Goal: Transaction & Acquisition: Purchase product/service

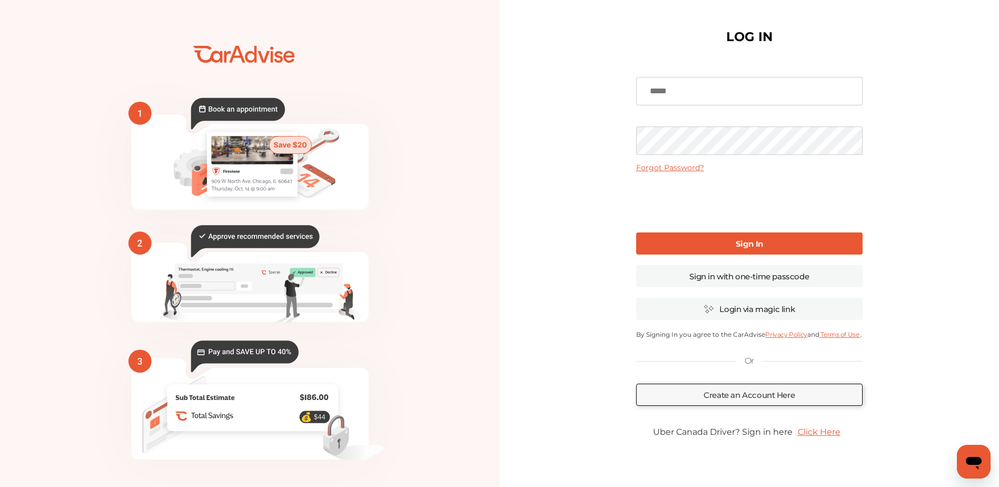
click at [697, 93] on input at bounding box center [749, 91] width 227 height 28
type input "**********"
click at [786, 240] on link "Sign In" at bounding box center [749, 243] width 227 height 22
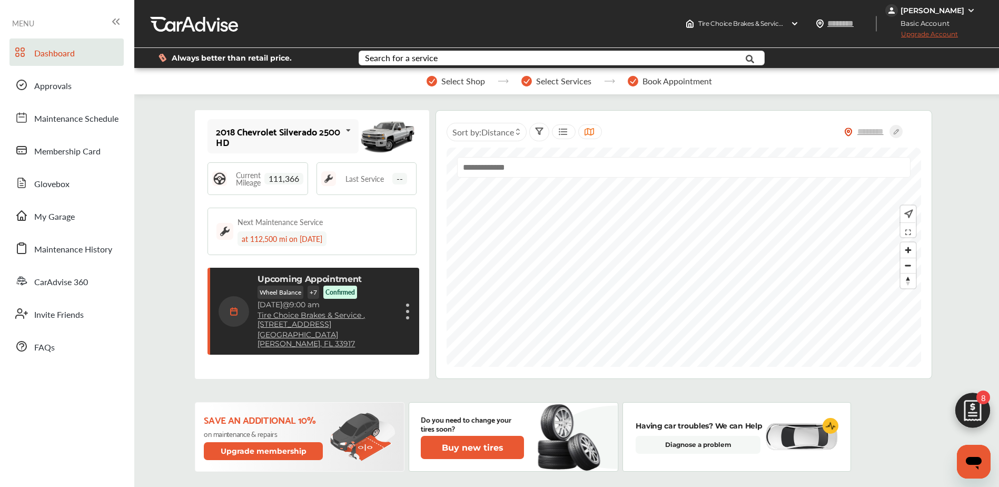
scroll to position [151, 0]
click at [396, 295] on div "Upcoming Appointment Wheel Balance + 7 Confirmed Friday, Sep 5 @ 9:00 am Tire C…" at bounding box center [327, 311] width 139 height 74
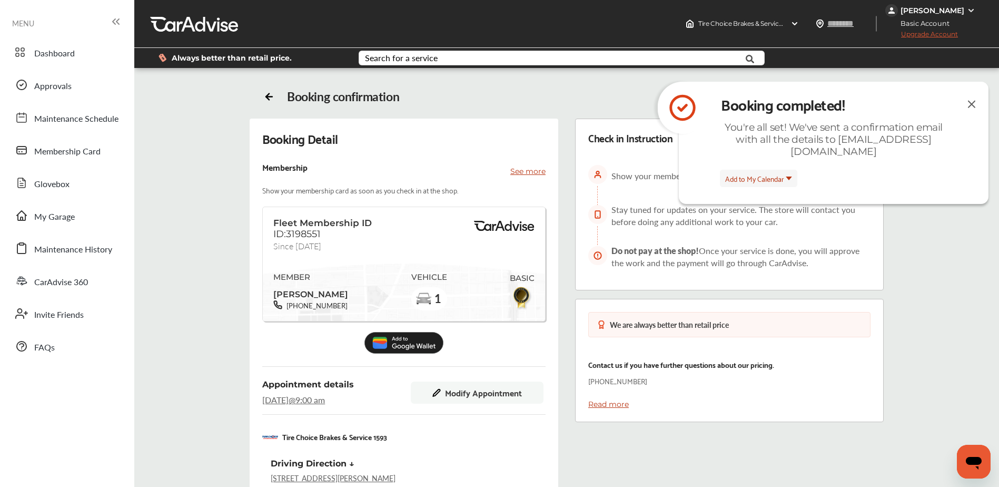
click at [973, 102] on img at bounding box center [972, 103] width 13 height 13
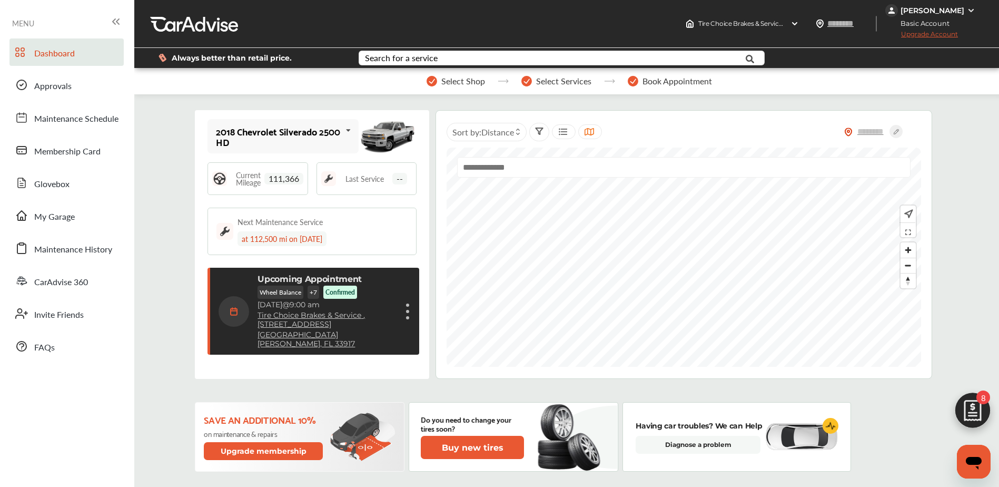
click at [897, 132] on circle at bounding box center [896, 131] width 13 height 13
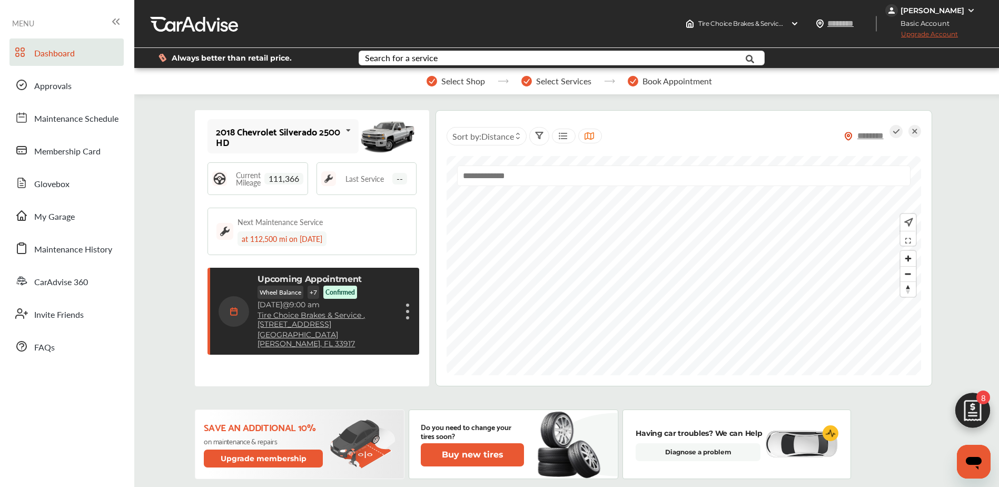
click at [871, 133] on input "text" at bounding box center [871, 135] width 37 height 11
type input "*****"
click at [894, 133] on icon at bounding box center [896, 131] width 13 height 13
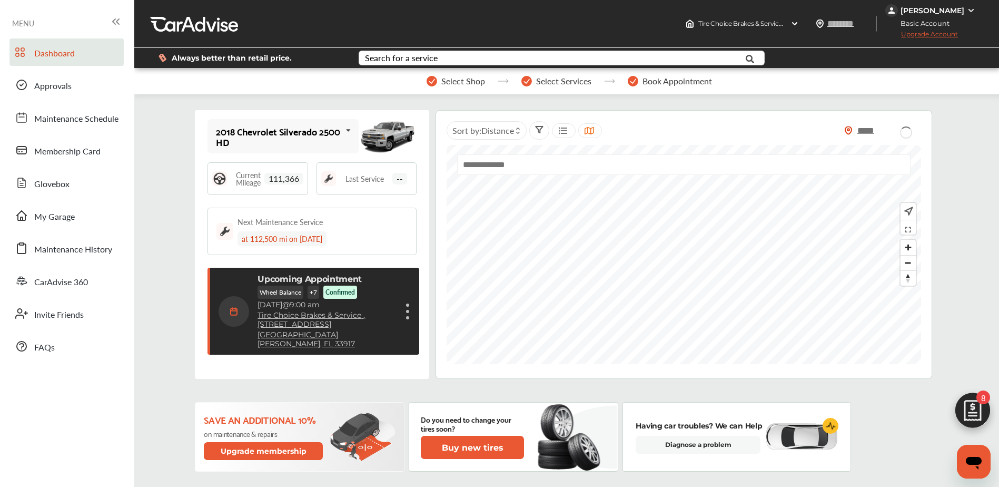
type input "*****"
click at [972, 417] on img at bounding box center [973, 413] width 51 height 51
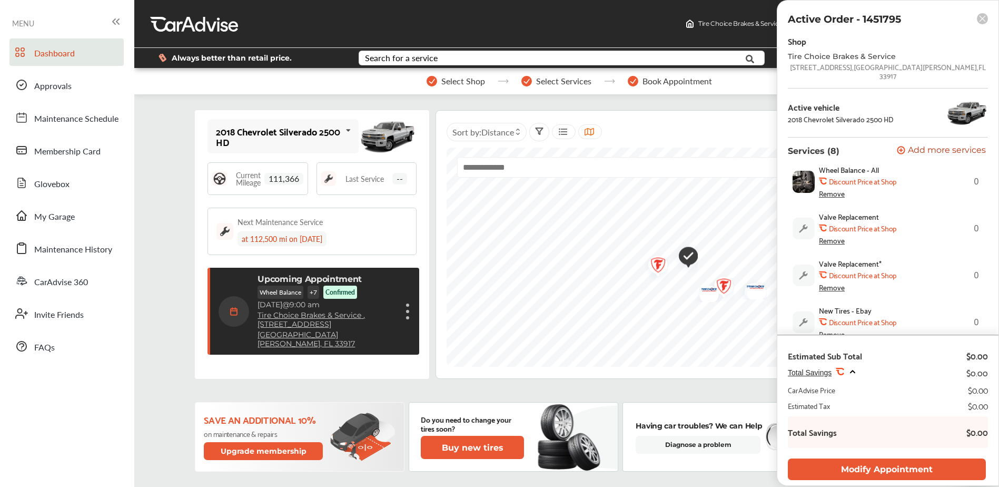
click at [981, 17] on rect at bounding box center [982, 18] width 11 height 11
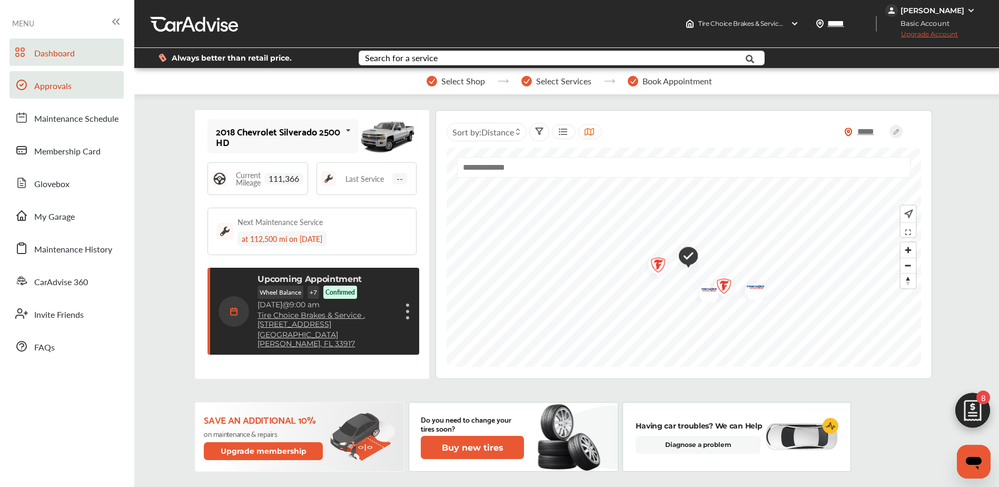
click at [52, 91] on span "Approvals" at bounding box center [52, 87] width 37 height 14
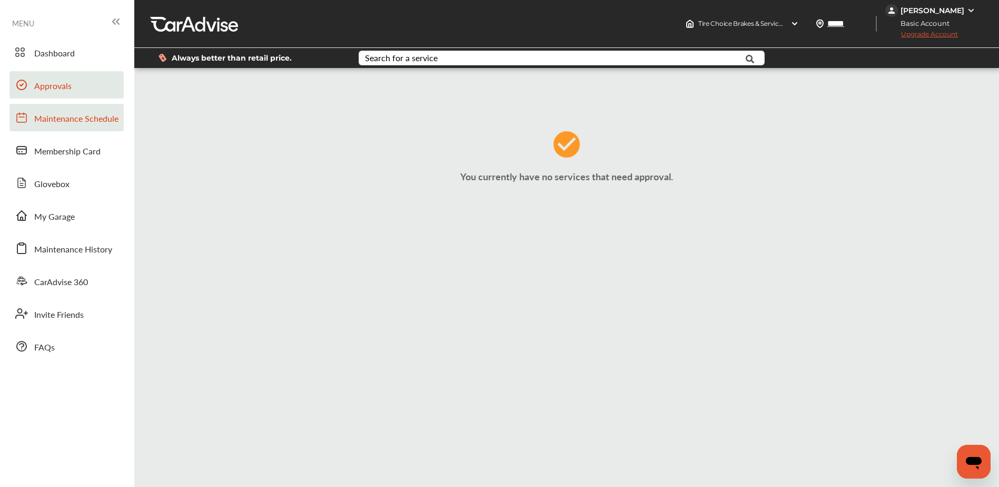
click at [53, 122] on span "Maintenance Schedule" at bounding box center [76, 119] width 84 height 14
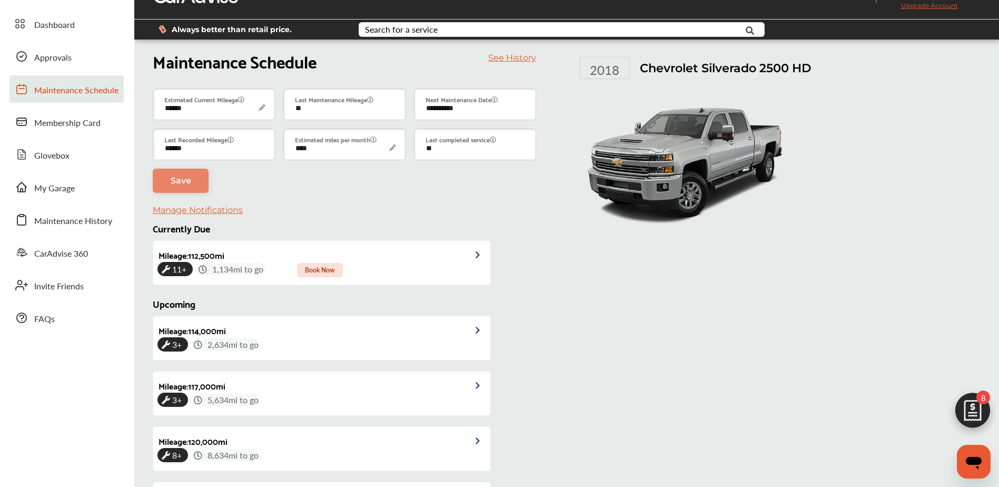
scroll to position [9, 0]
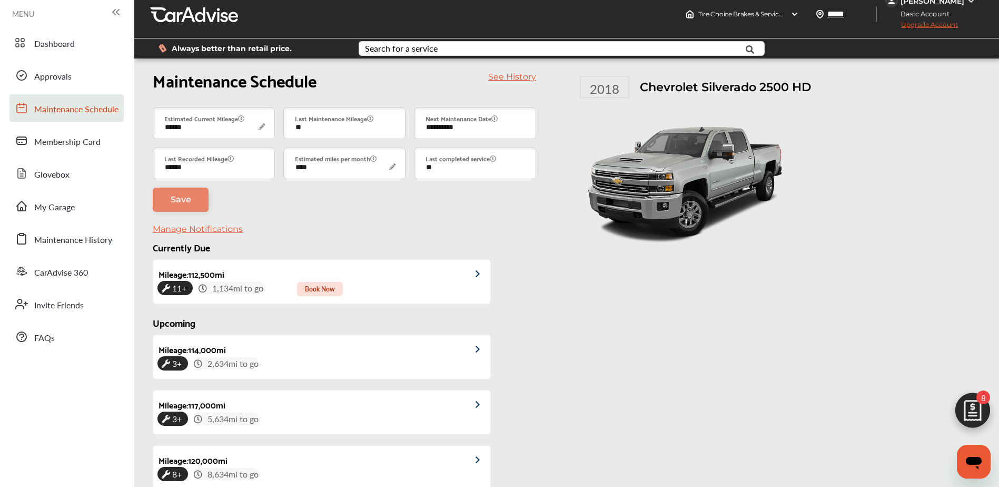
click at [514, 76] on link "See History" at bounding box center [512, 77] width 48 height 10
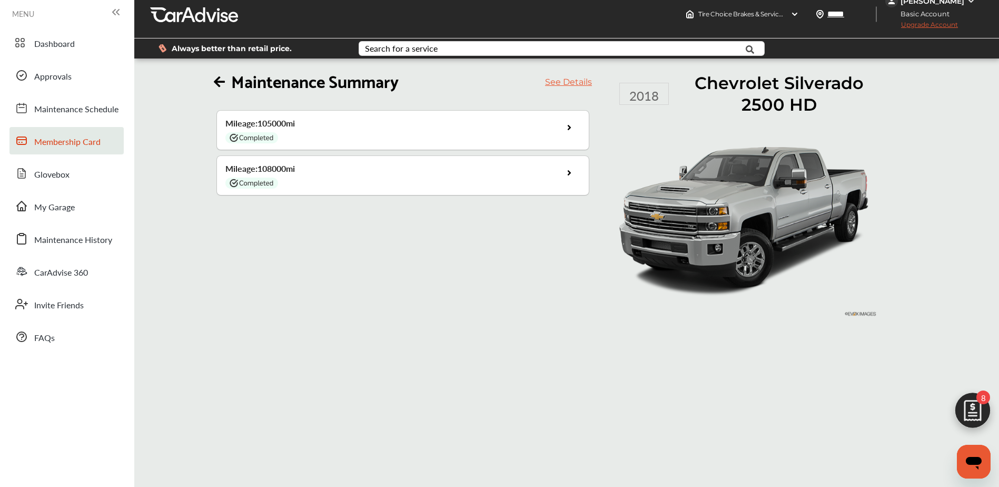
click at [57, 138] on span "Membership Card" at bounding box center [67, 142] width 66 height 14
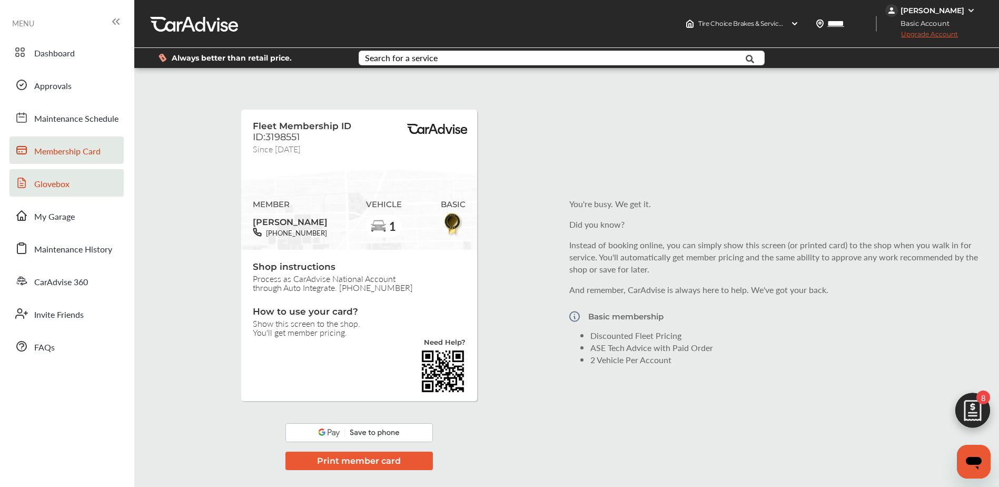
click at [53, 184] on span "Glovebox" at bounding box center [51, 185] width 35 height 14
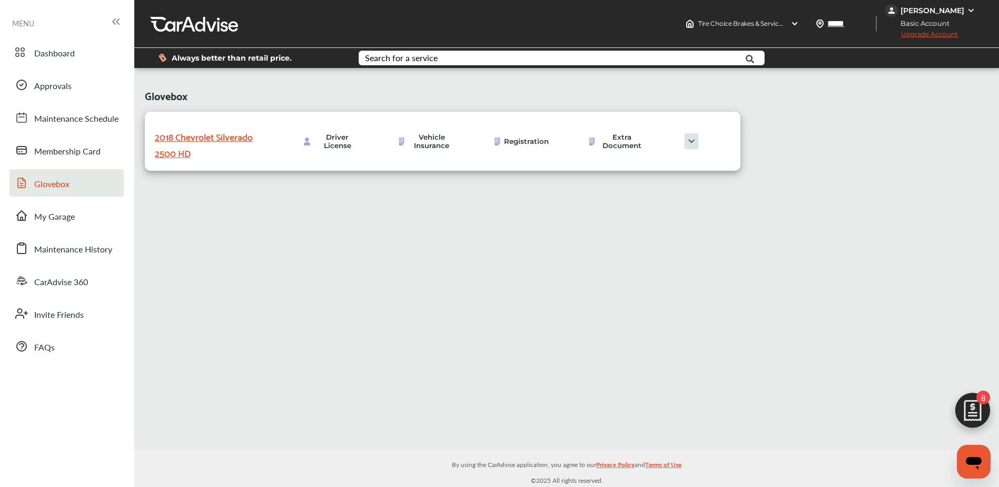
click at [689, 144] on img at bounding box center [691, 141] width 53 height 16
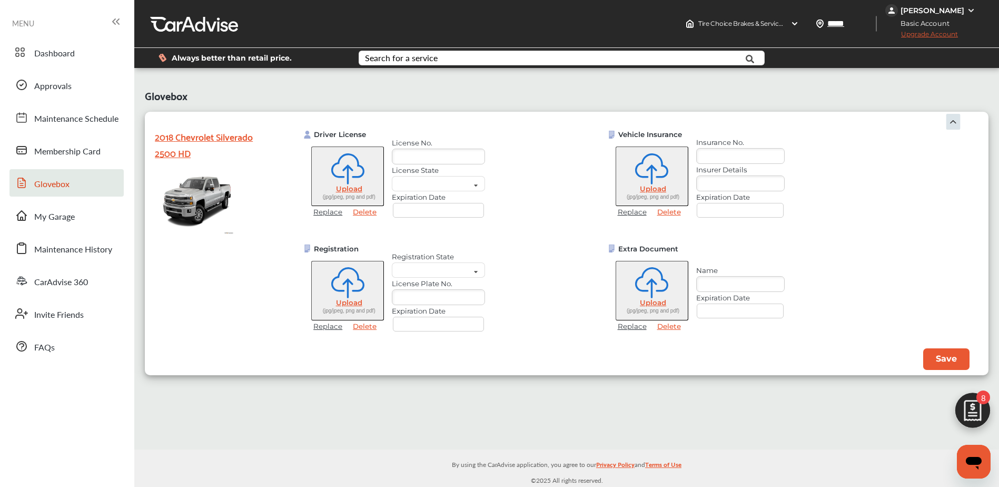
click at [947, 121] on img at bounding box center [954, 122] width 16 height 16
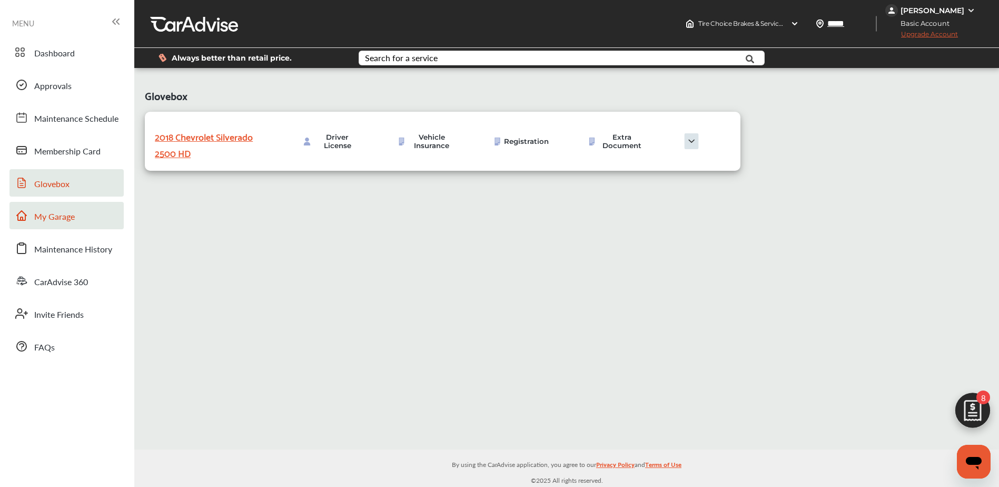
click at [62, 218] on span "My Garage" at bounding box center [54, 217] width 41 height 14
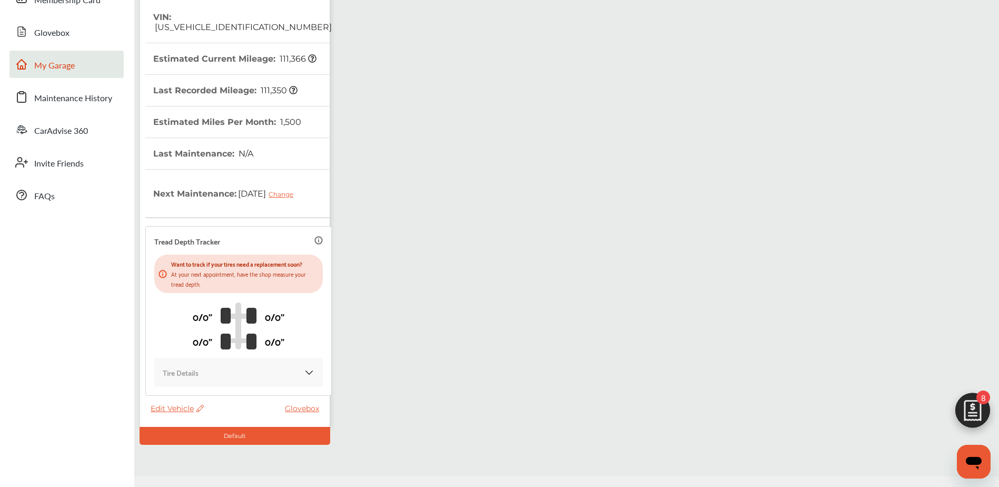
scroll to position [158, 0]
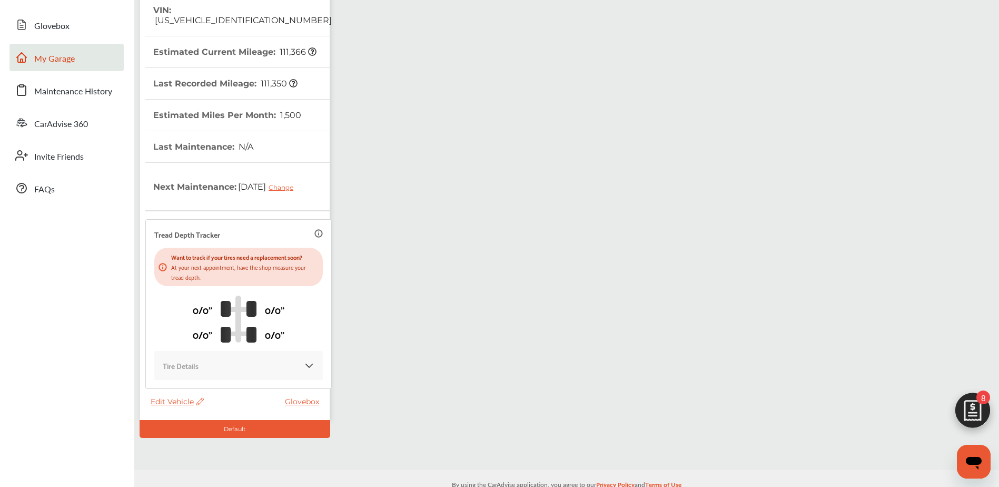
click at [304, 366] on img at bounding box center [309, 365] width 11 height 11
click at [306, 366] on img at bounding box center [309, 365] width 11 height 11
click at [60, 98] on span "Maintenance History" at bounding box center [73, 92] width 78 height 14
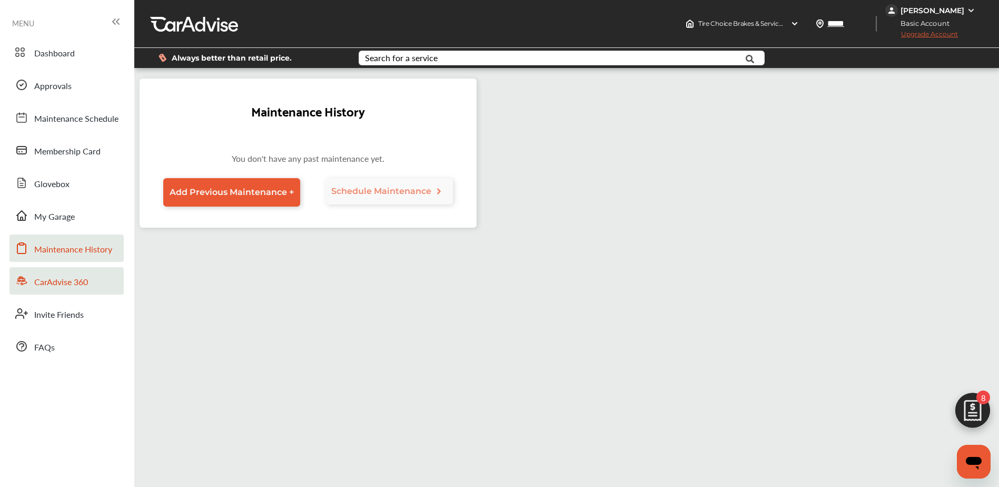
click at [79, 276] on span "CarAdvise 360" at bounding box center [61, 283] width 54 height 14
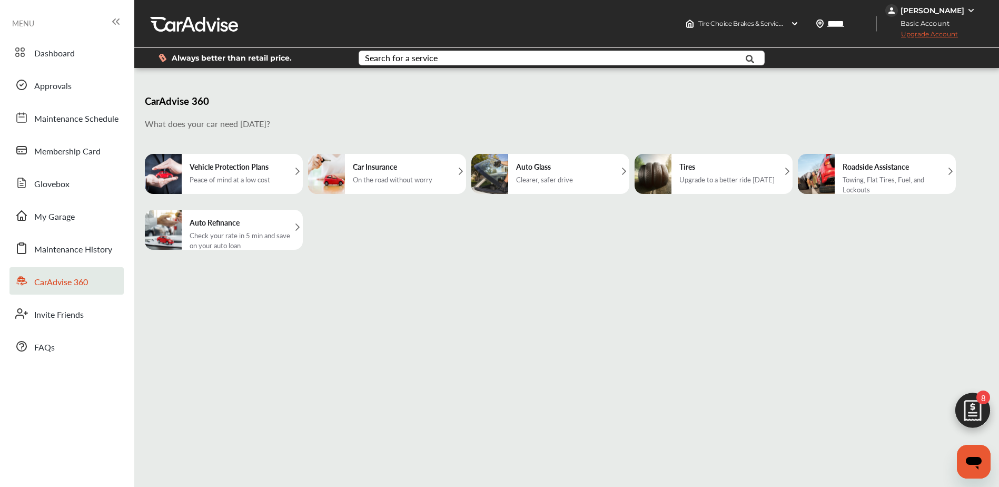
click at [59, 24] on div "MENU" at bounding box center [67, 22] width 110 height 15
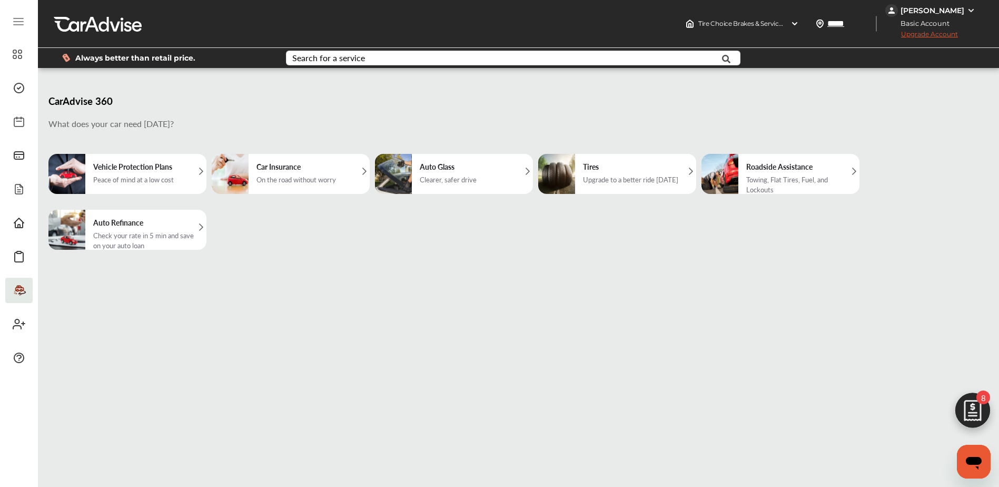
click at [28, 24] on div at bounding box center [18, 23] width 27 height 21
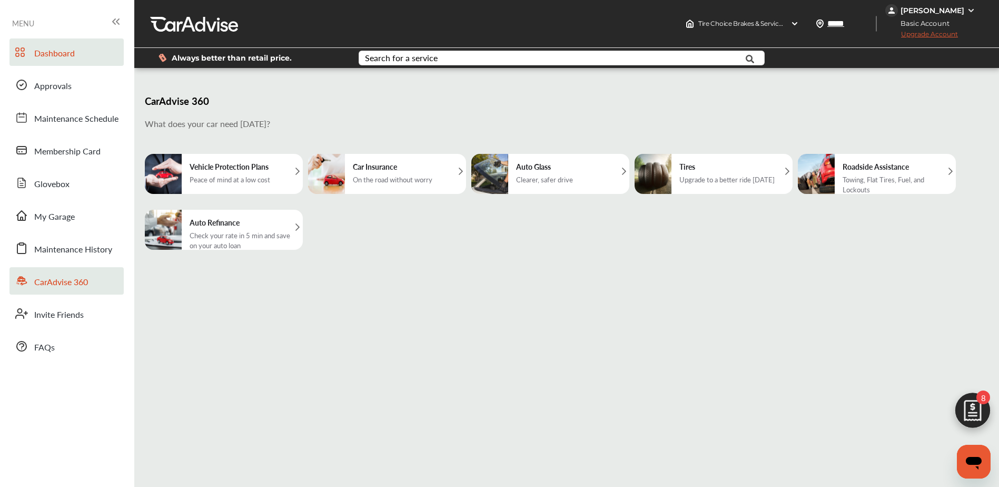
click at [41, 52] on span "Dashboard" at bounding box center [54, 54] width 41 height 14
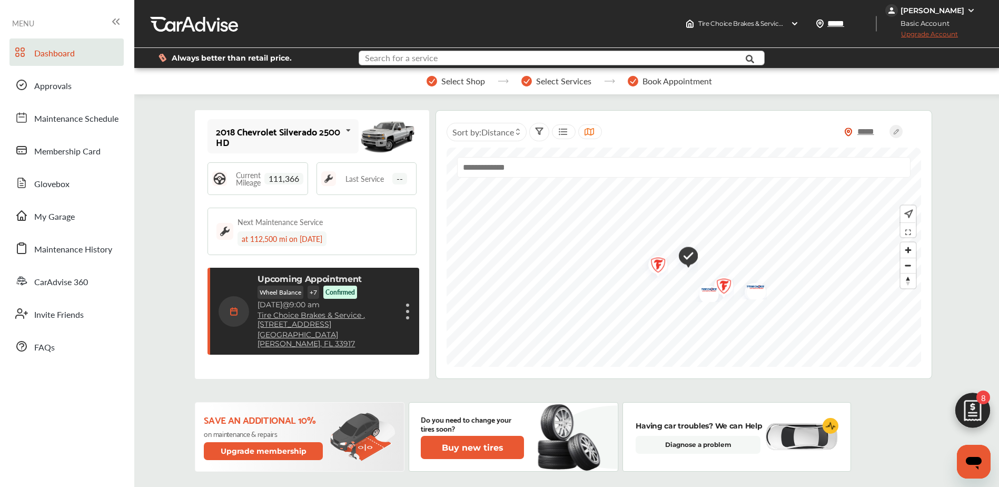
click at [681, 58] on input "text" at bounding box center [545, 59] width 370 height 16
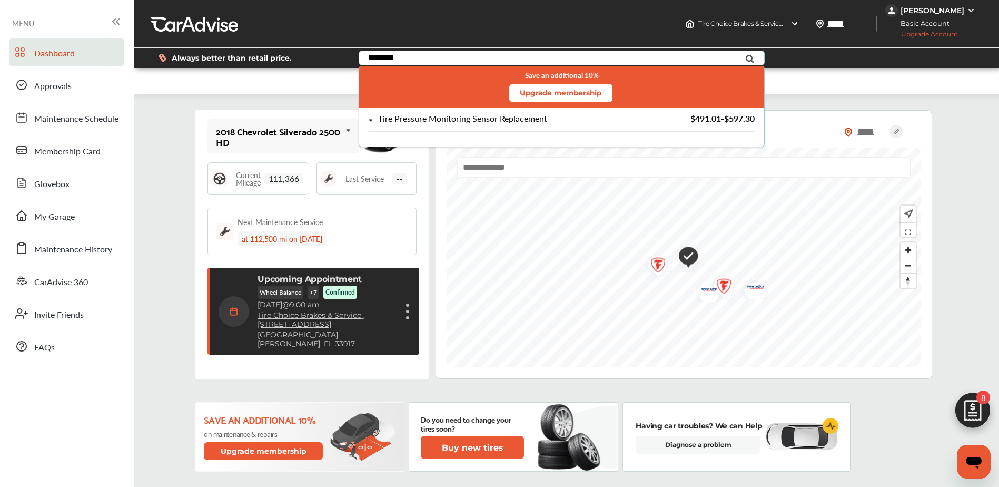
type input "********"
drag, startPoint x: 530, startPoint y: 118, endPoint x: 534, endPoint y: 114, distance: 6.3
click at [532, 116] on div "Tire Pressure Monitoring Sensor Replacement" at bounding box center [462, 118] width 169 height 9
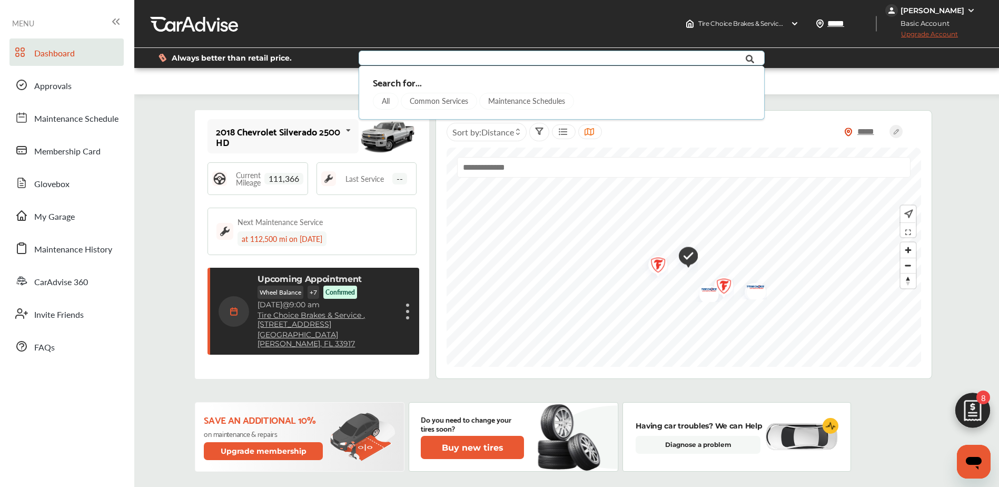
click at [423, 58] on input "text" at bounding box center [545, 59] width 370 height 16
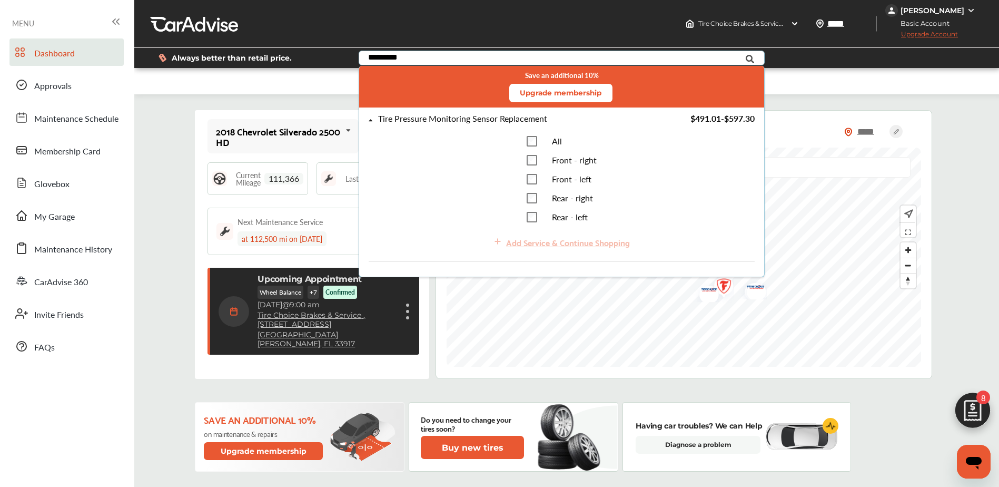
type input "*********"
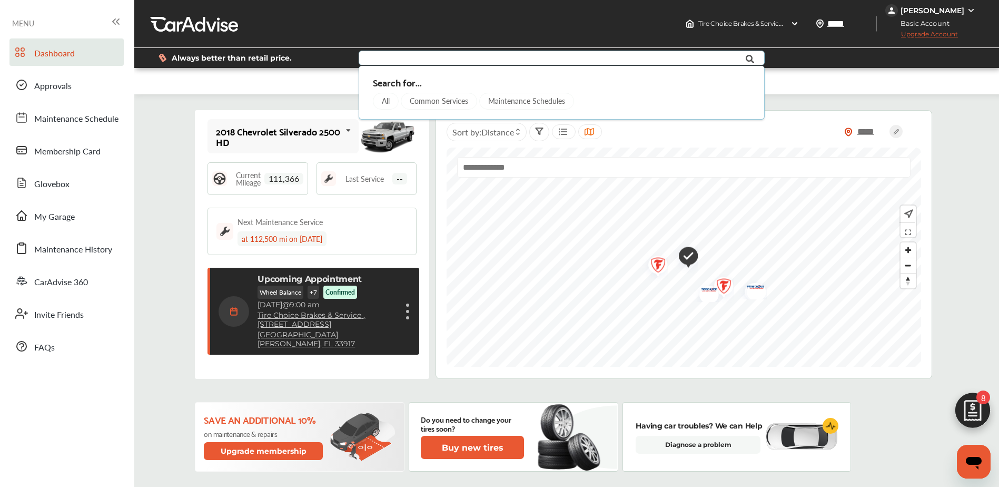
click at [751, 58] on icon at bounding box center [751, 59] width 24 height 26
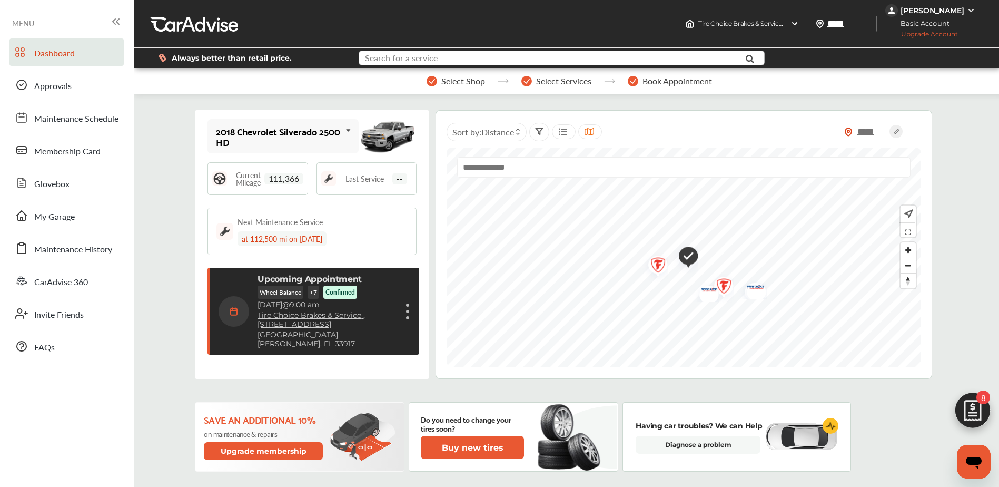
click at [473, 60] on input "text" at bounding box center [545, 59] width 370 height 16
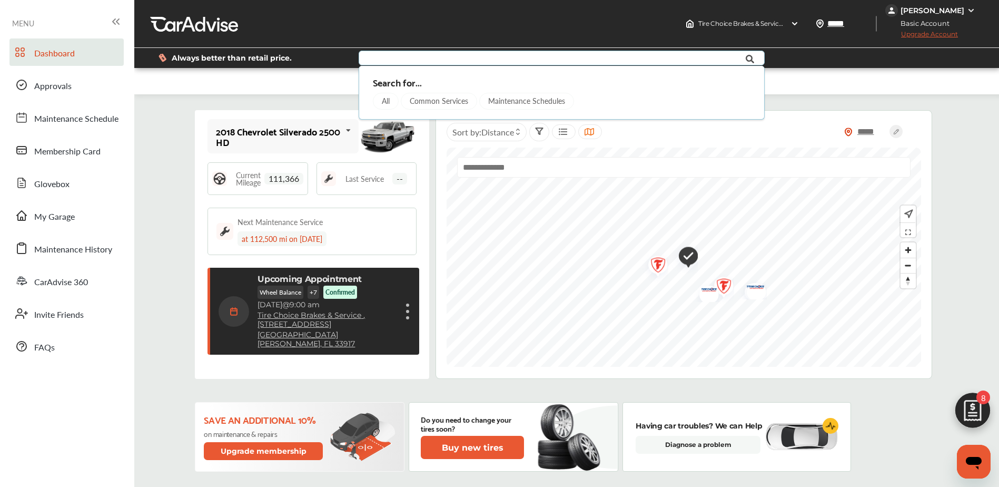
click at [386, 100] on div "All" at bounding box center [386, 101] width 26 height 17
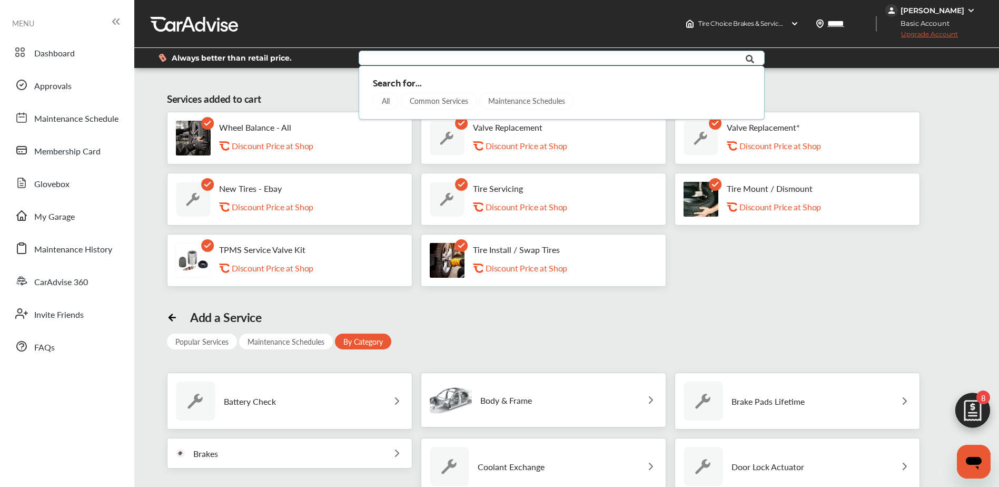
click at [818, 279] on div "Wheel Balance - All .st0{fill:#FA4A1C;} Discount Price at Shop Valve Replacemen…" at bounding box center [567, 199] width 800 height 175
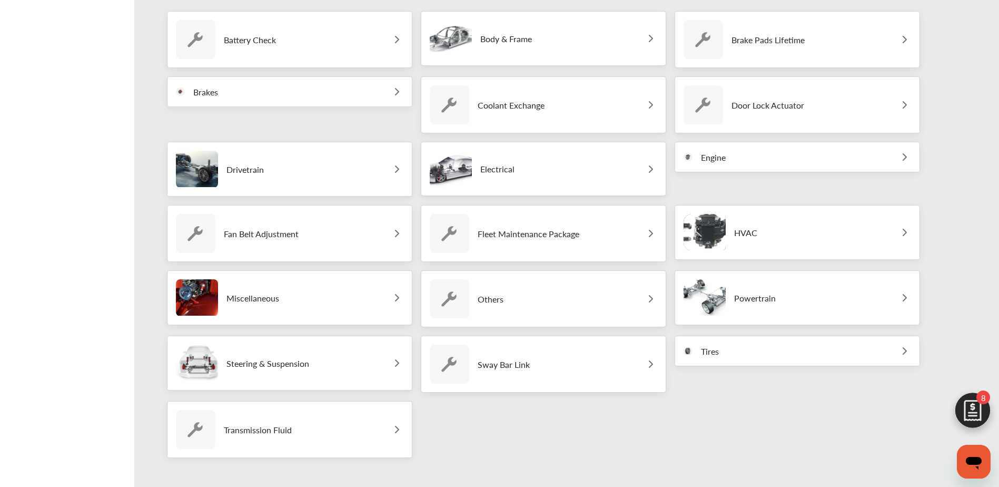
scroll to position [402, 0]
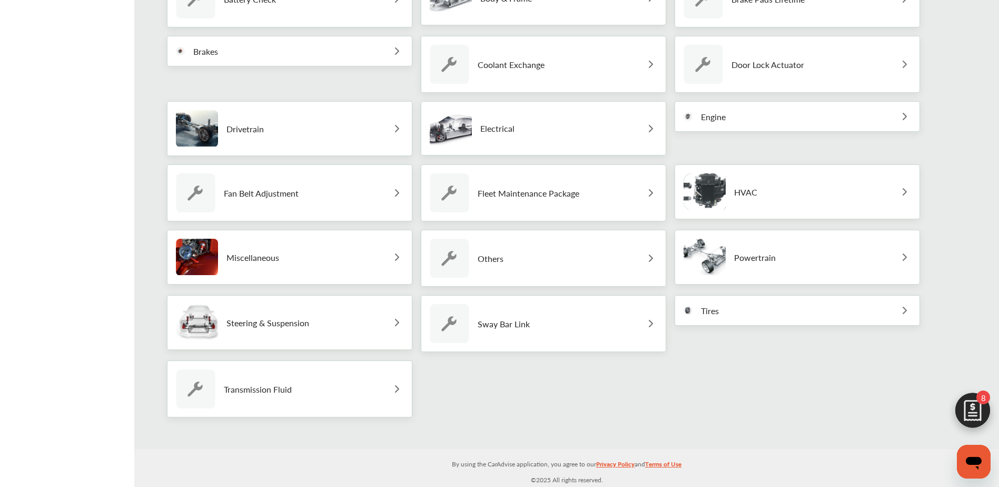
click at [899, 308] on img at bounding box center [905, 310] width 13 height 13
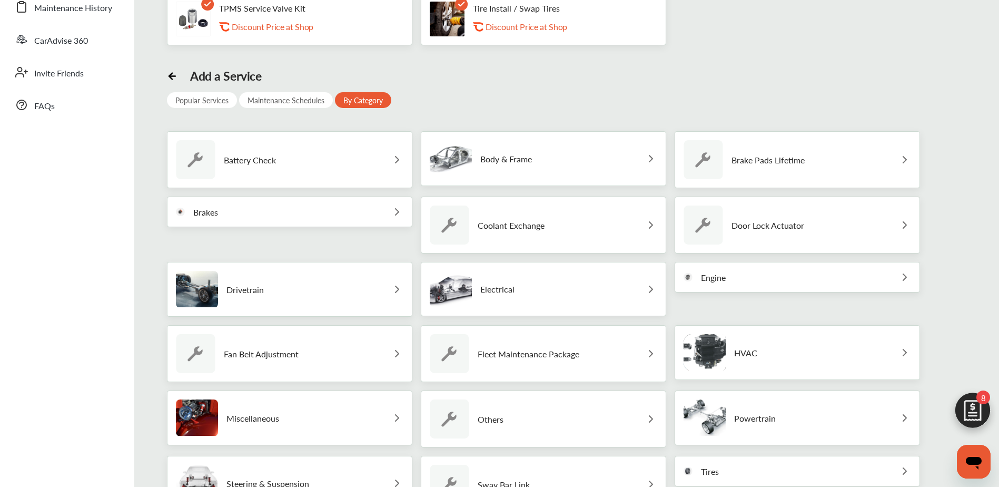
scroll to position [161, 0]
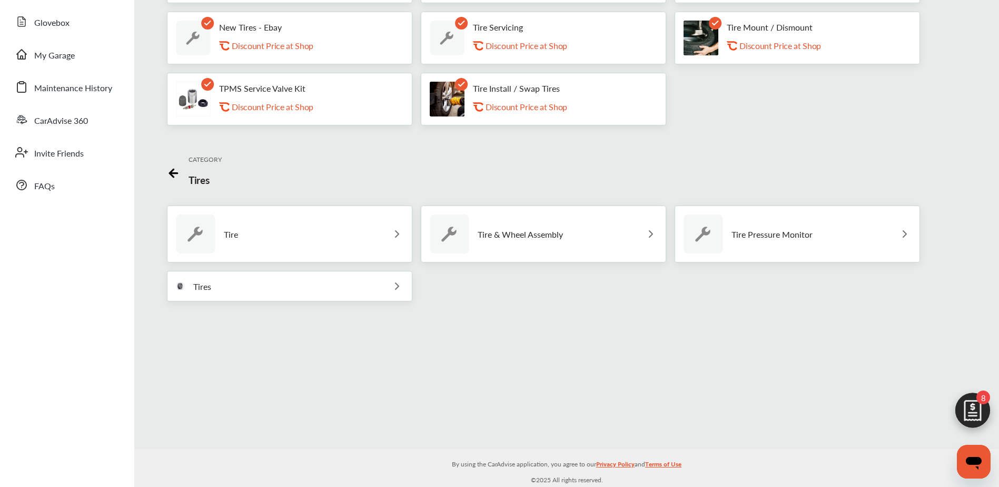
click at [899, 234] on img at bounding box center [905, 234] width 13 height 13
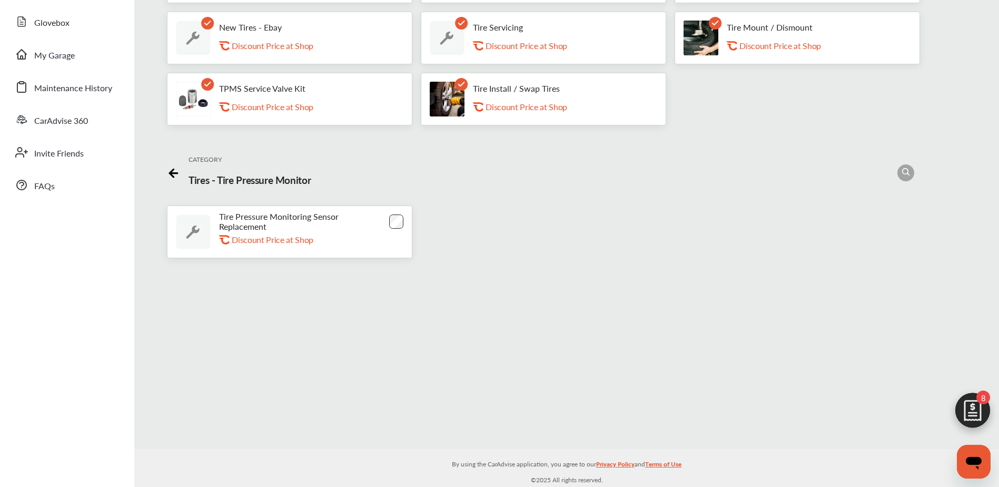
click at [348, 224] on p "Tire Pressure Monitoring Sensor Replacement" at bounding box center [293, 221] width 148 height 20
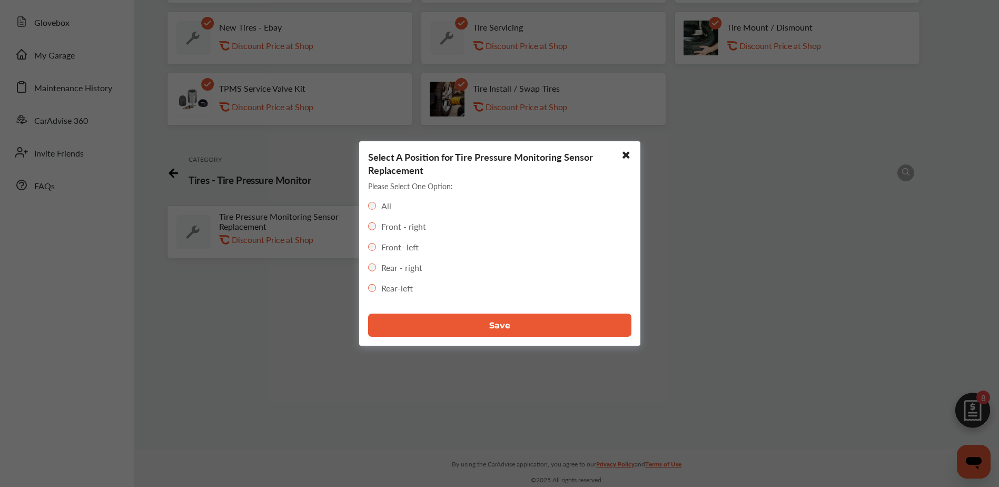
click at [529, 325] on button "Save" at bounding box center [499, 324] width 263 height 23
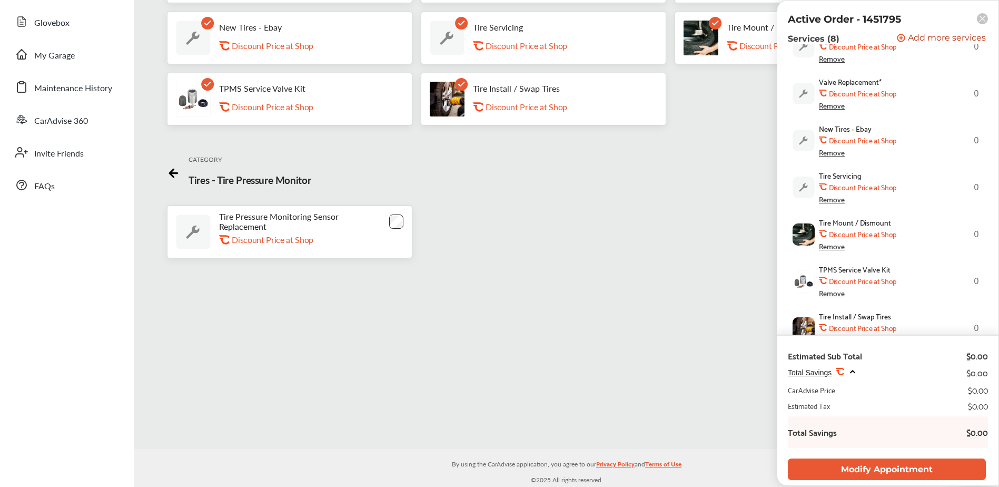
scroll to position [192, 0]
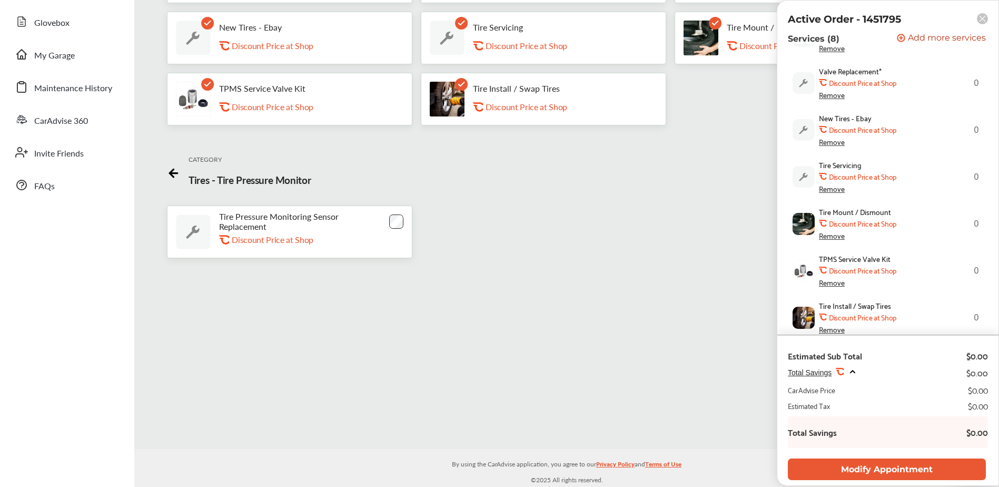
click at [642, 269] on div "Services added to cart Wheel Balance - All .st0{fill:#FA4A1C;} Discount Price a…" at bounding box center [567, 166] width 860 height 503
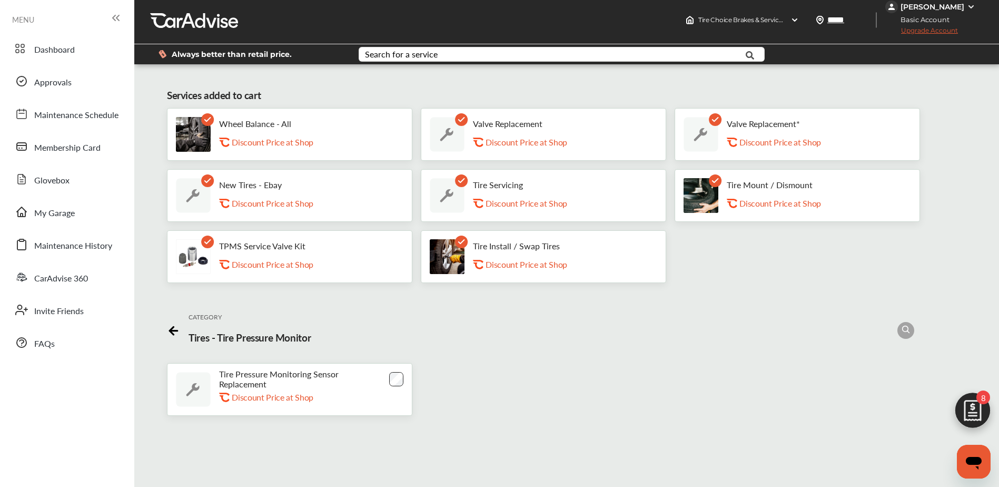
scroll to position [3, 0]
click at [267, 245] on p "TPMS Service Valve Kit" at bounding box center [262, 246] width 86 height 10
click at [199, 253] on img at bounding box center [193, 257] width 35 height 35
click at [430, 51] on div "Search for a service" at bounding box center [401, 55] width 73 height 8
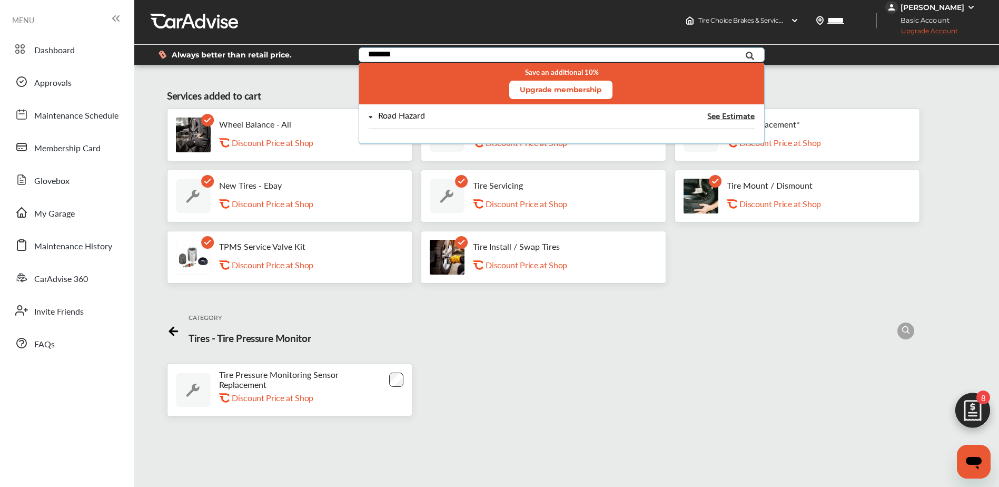
type input "*******"
click at [408, 118] on div "Road Hazard" at bounding box center [401, 115] width 47 height 9
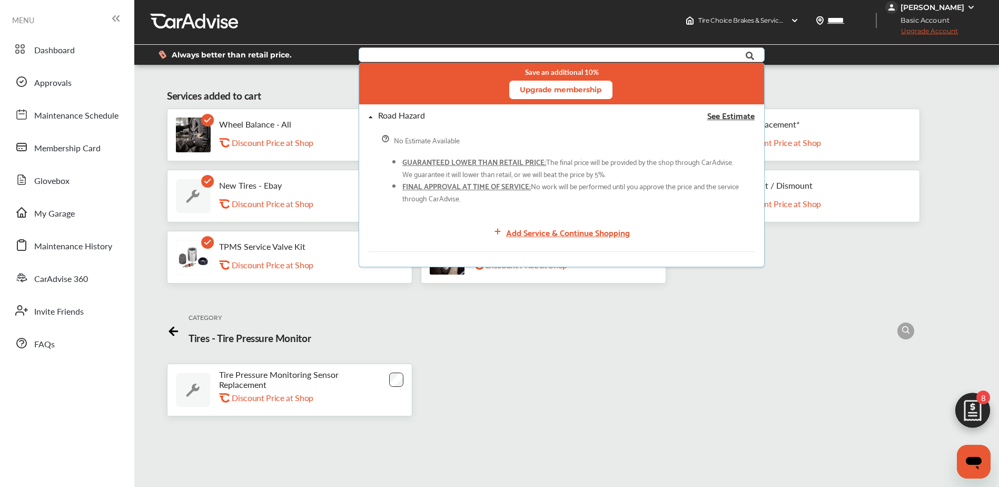
click at [649, 54] on input "text" at bounding box center [545, 56] width 370 height 16
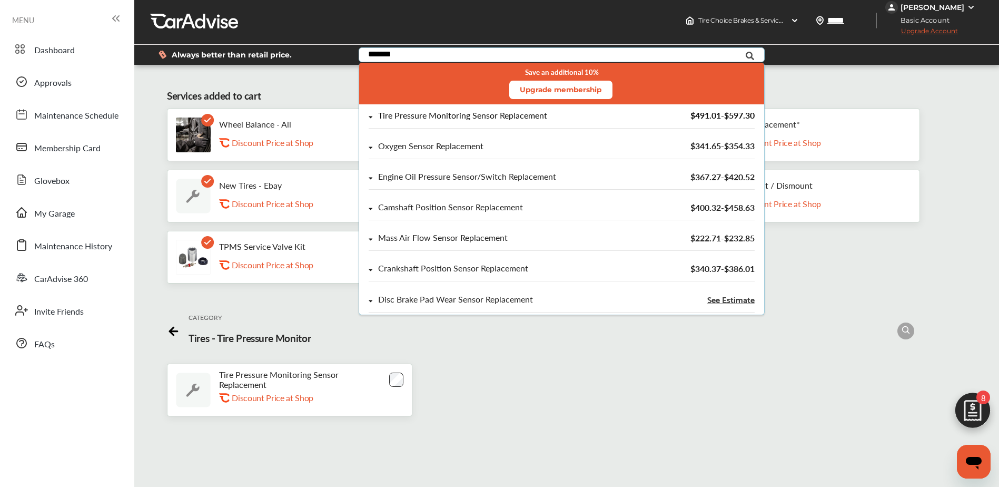
type input "******"
click at [517, 114] on div "Tire Pressure Monitoring Sensor Replacement" at bounding box center [462, 115] width 169 height 9
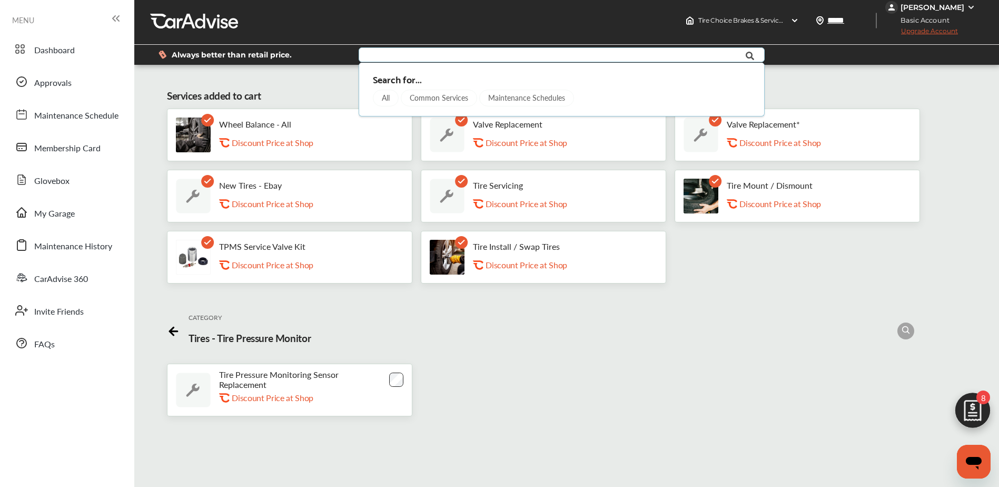
click at [752, 53] on icon at bounding box center [751, 56] width 24 height 26
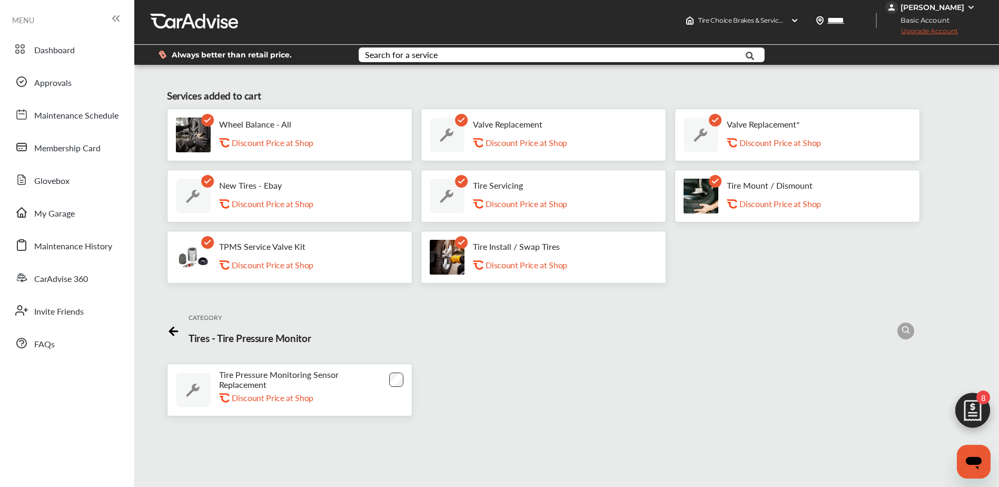
click at [972, 410] on img at bounding box center [973, 413] width 51 height 51
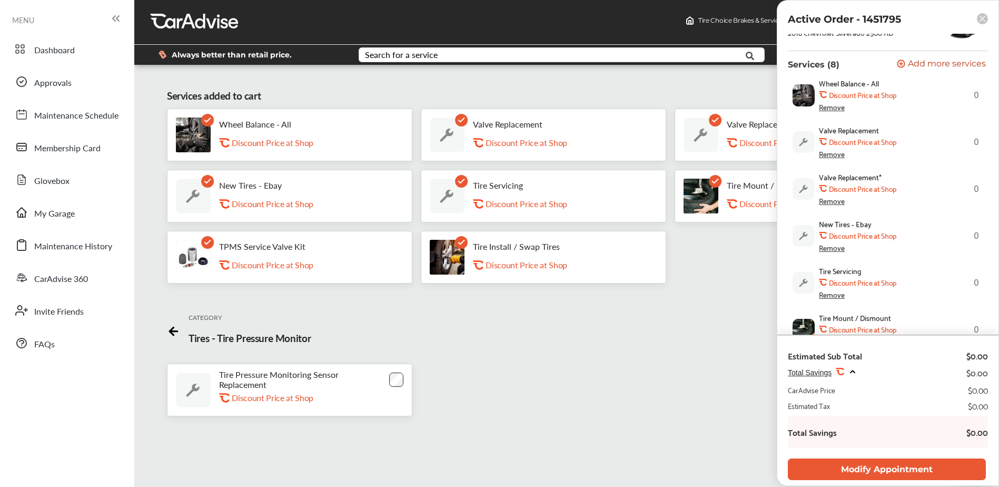
scroll to position [0, 0]
